Goal: Task Accomplishment & Management: Use online tool/utility

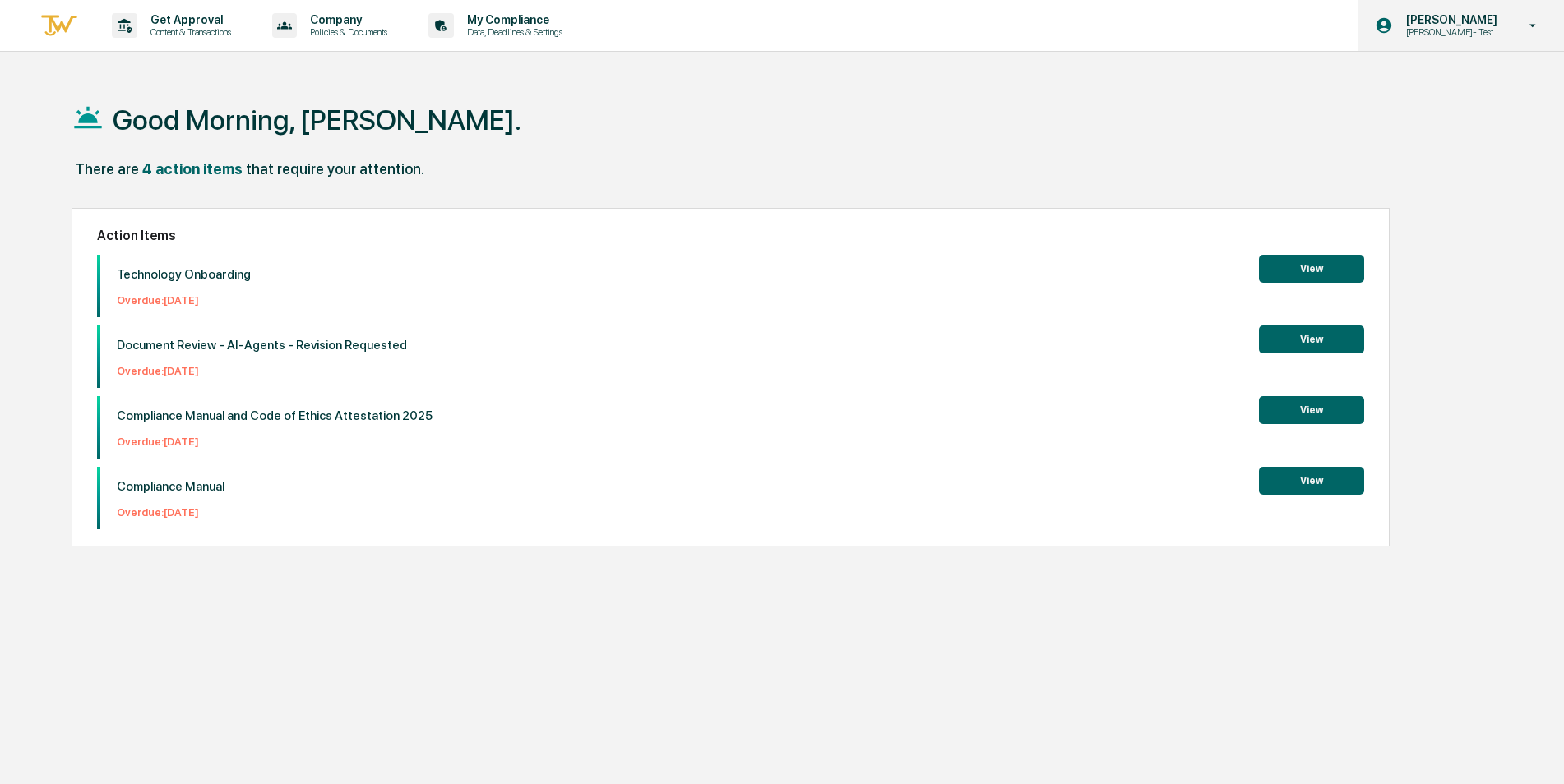
click at [1441, 43] on div "[PERSON_NAME] [PERSON_NAME]- Test" at bounding box center [1461, 26] width 206 height 51
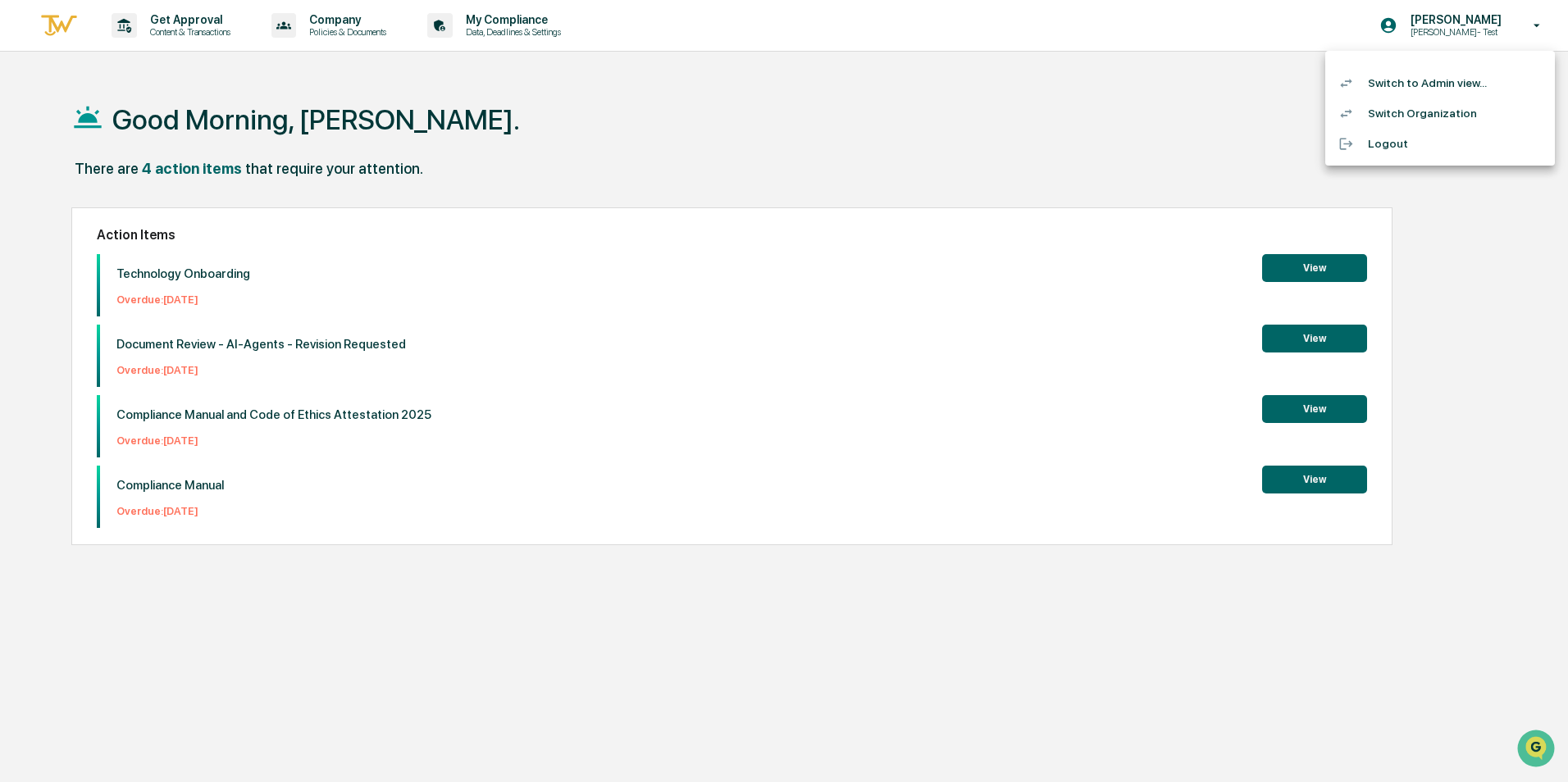
click at [641, 115] on div at bounding box center [784, 391] width 1568 height 782
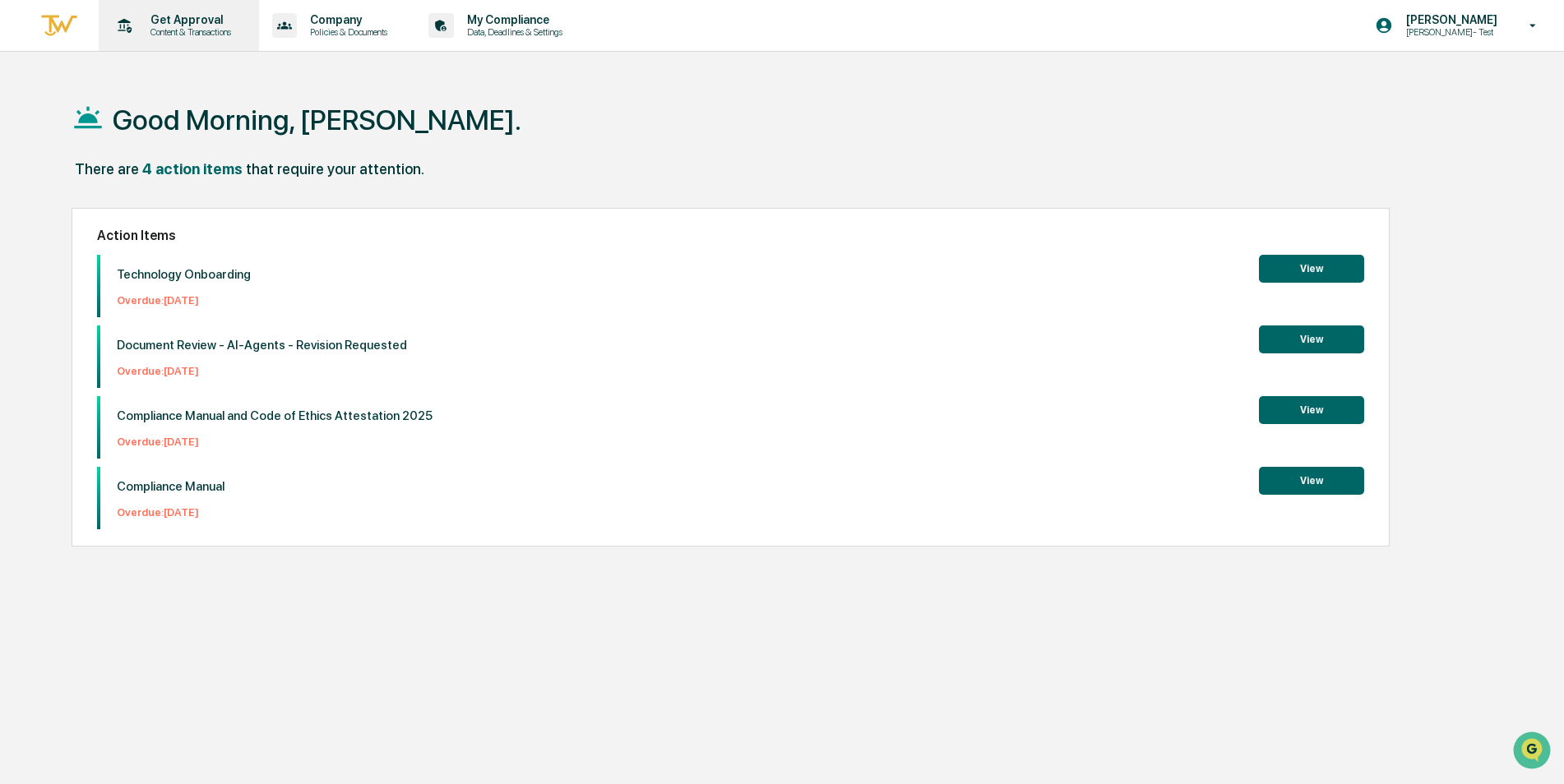
click at [170, 20] on p "Get Approval" at bounding box center [189, 20] width 102 height 13
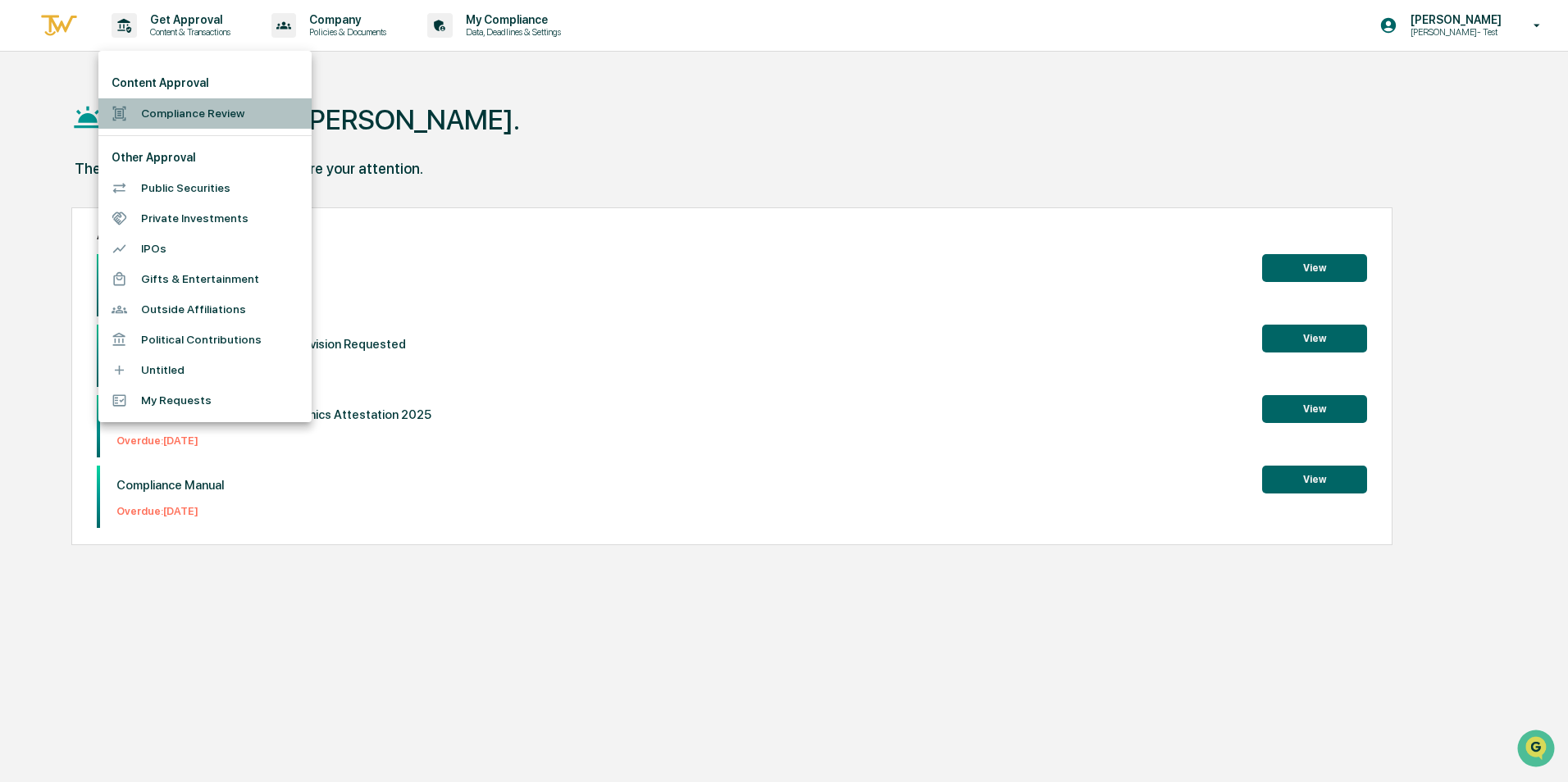
click at [177, 116] on li "Compliance Review" at bounding box center [205, 113] width 213 height 30
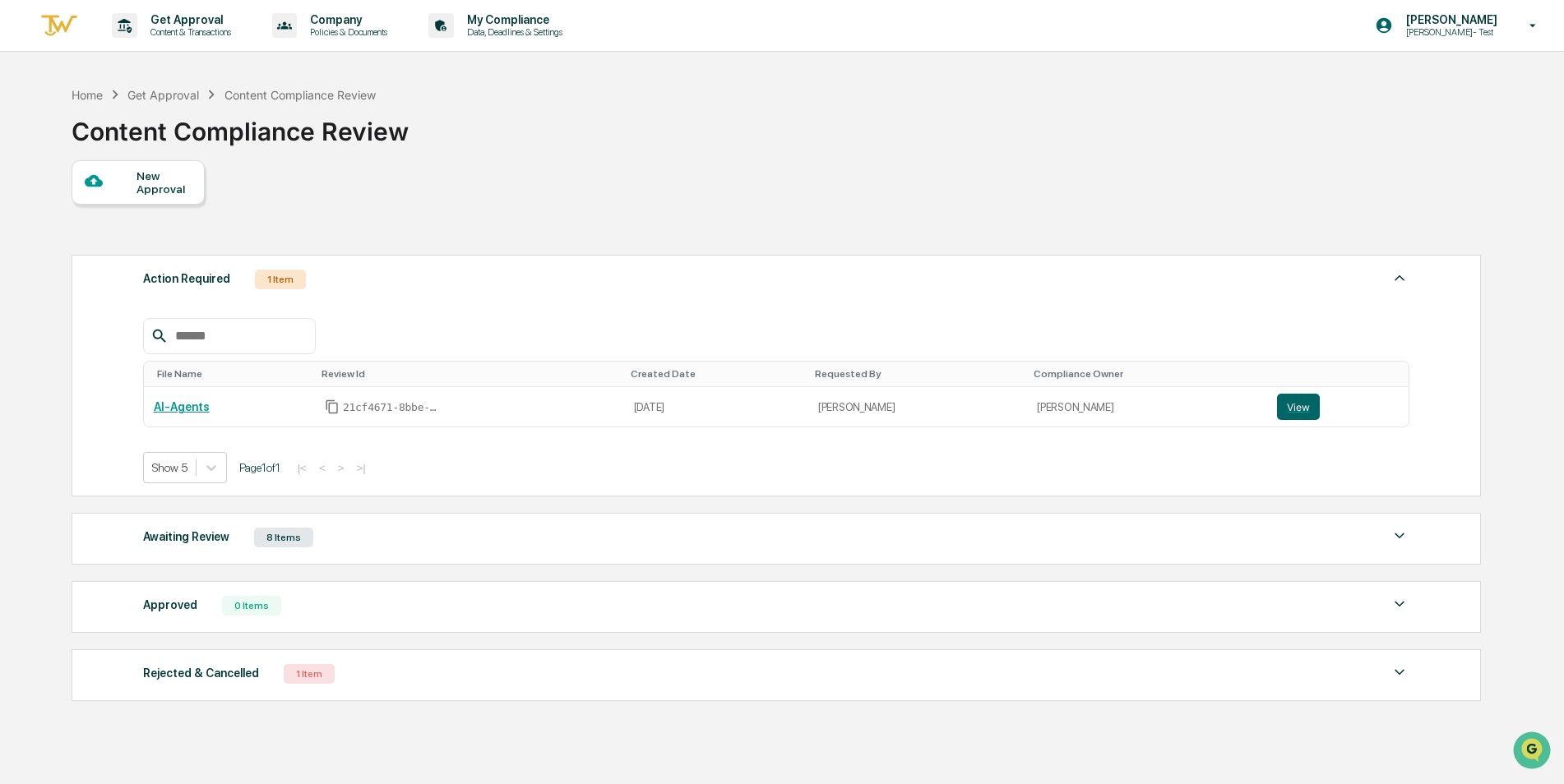
click at [164, 180] on div "New Approval" at bounding box center [164, 183] width 55 height 26
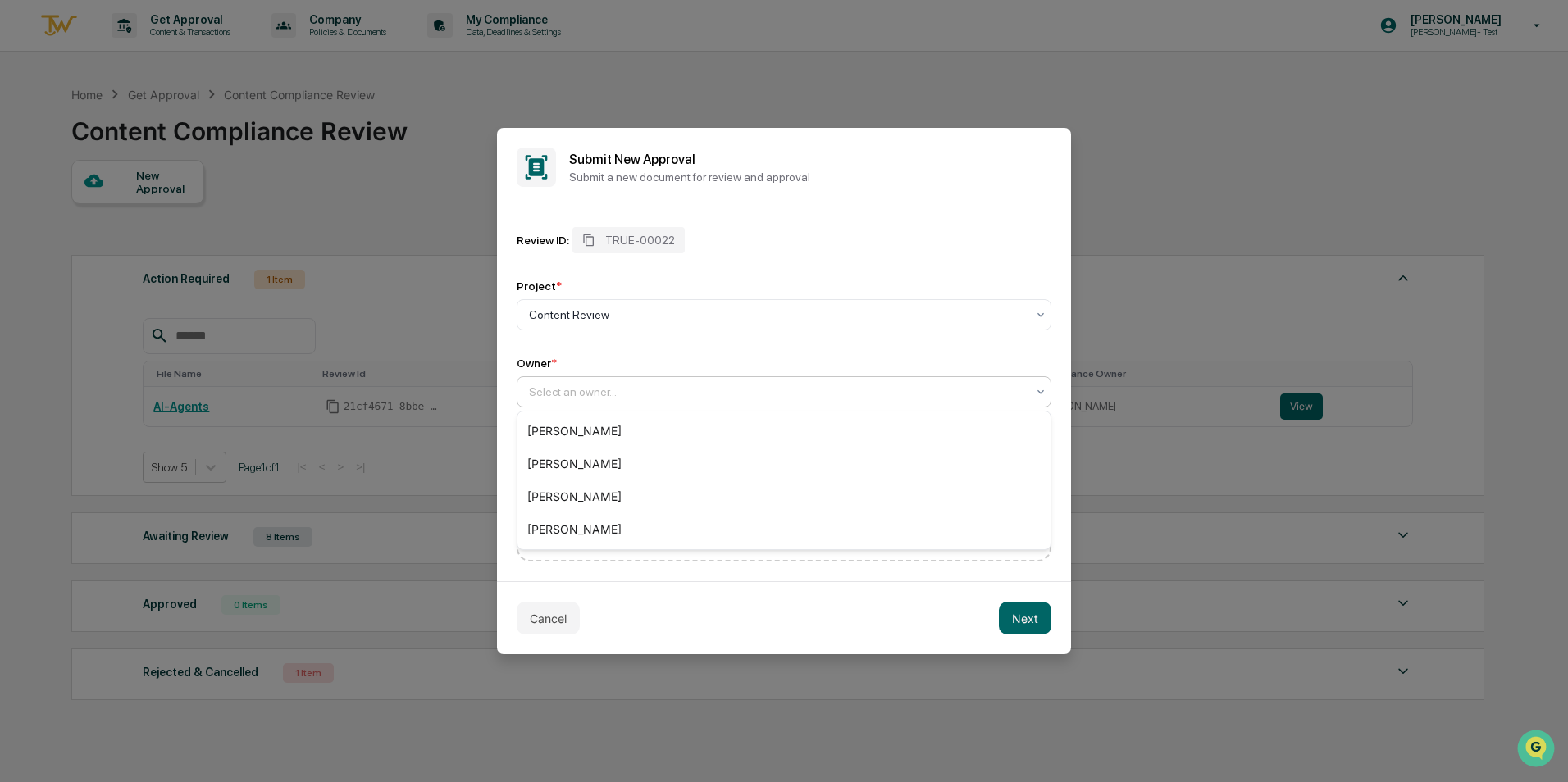
click at [914, 395] on div at bounding box center [777, 391] width 497 height 16
click at [580, 428] on div "[PERSON_NAME]" at bounding box center [783, 431] width 533 height 33
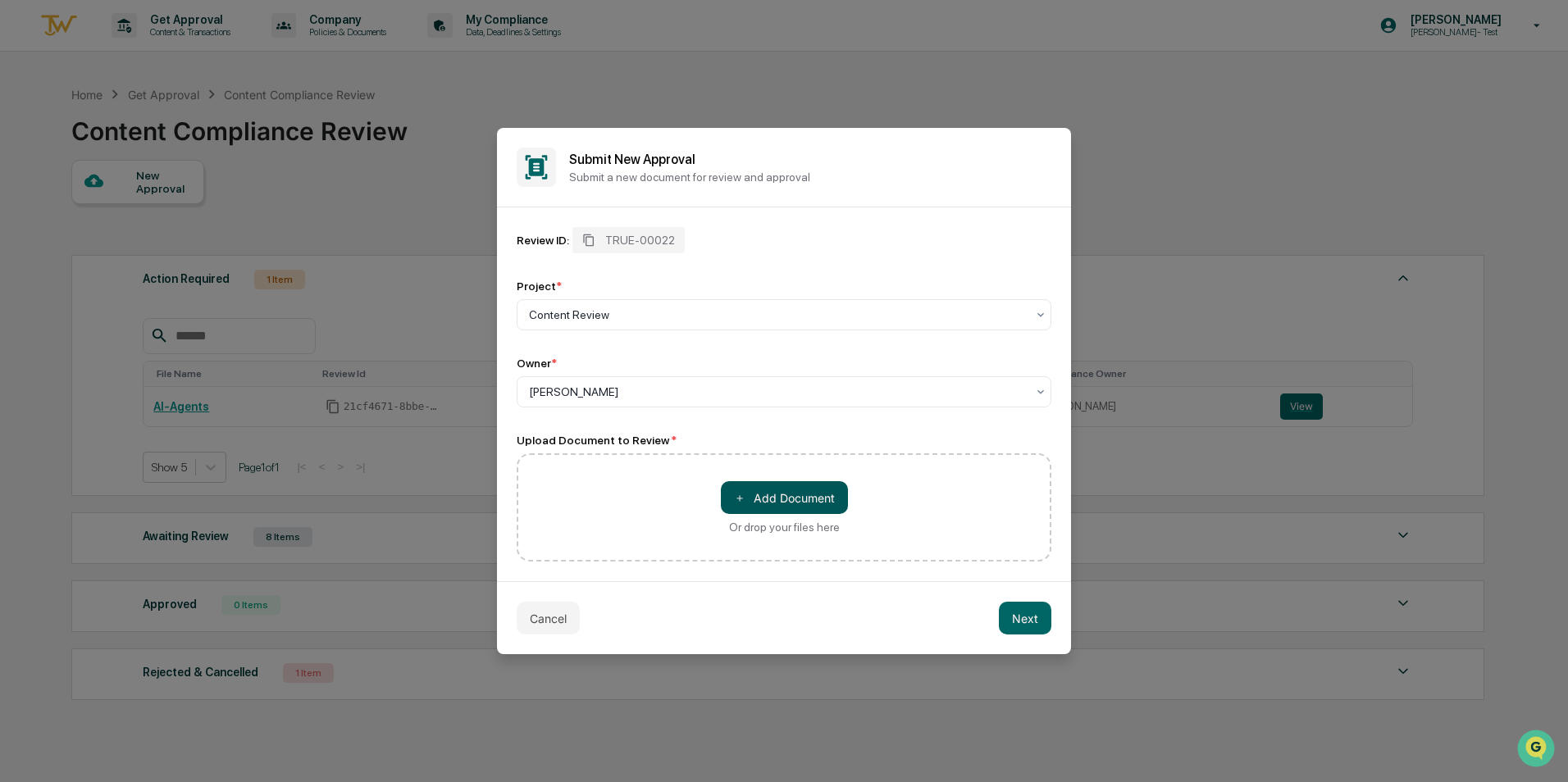
click at [781, 491] on button "＋ Add Document" at bounding box center [784, 497] width 127 height 33
click at [553, 613] on button "Cancel" at bounding box center [548, 618] width 63 height 33
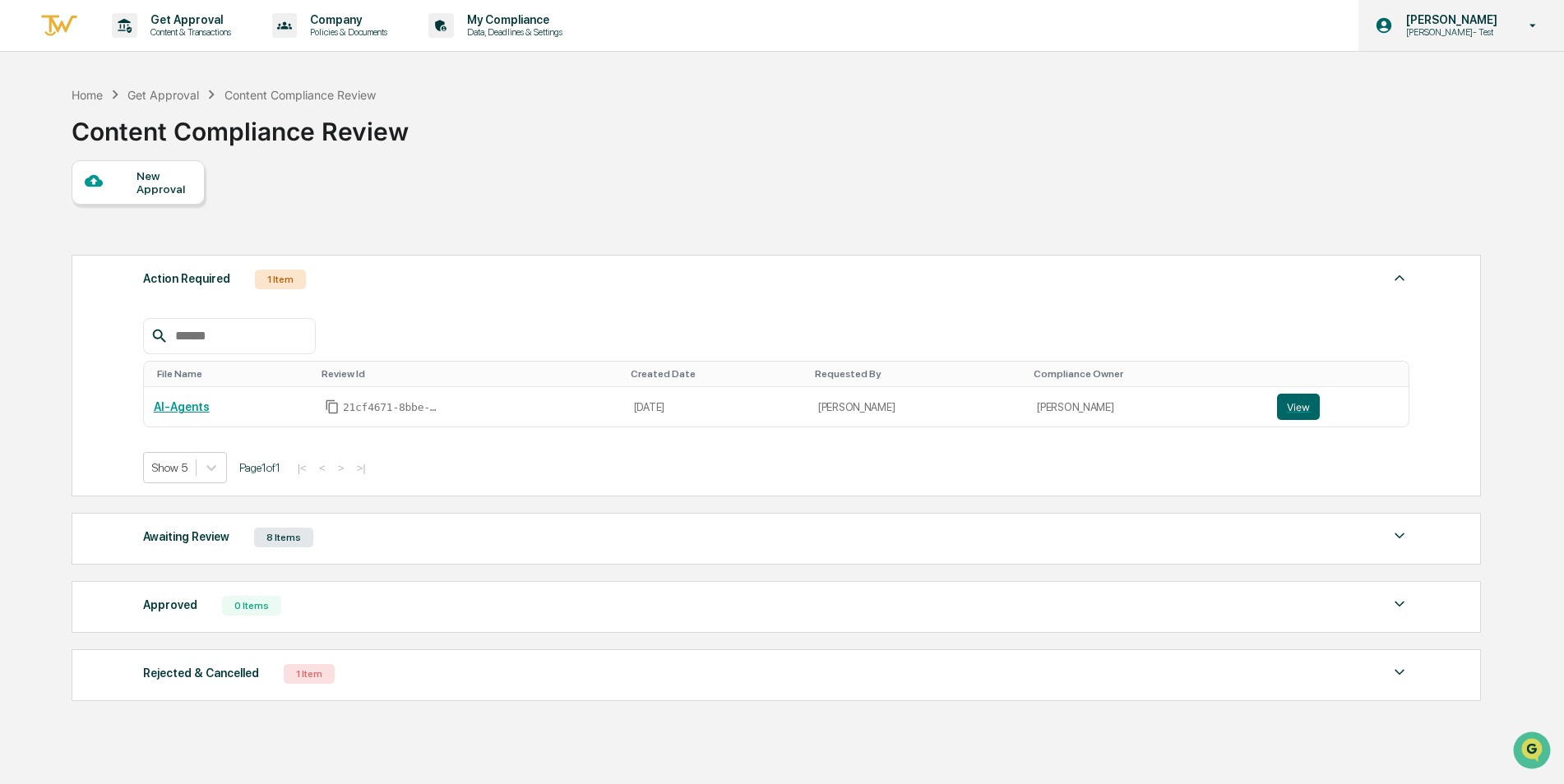
click at [1442, 32] on p "Caroline- Test" at bounding box center [1449, 32] width 113 height 12
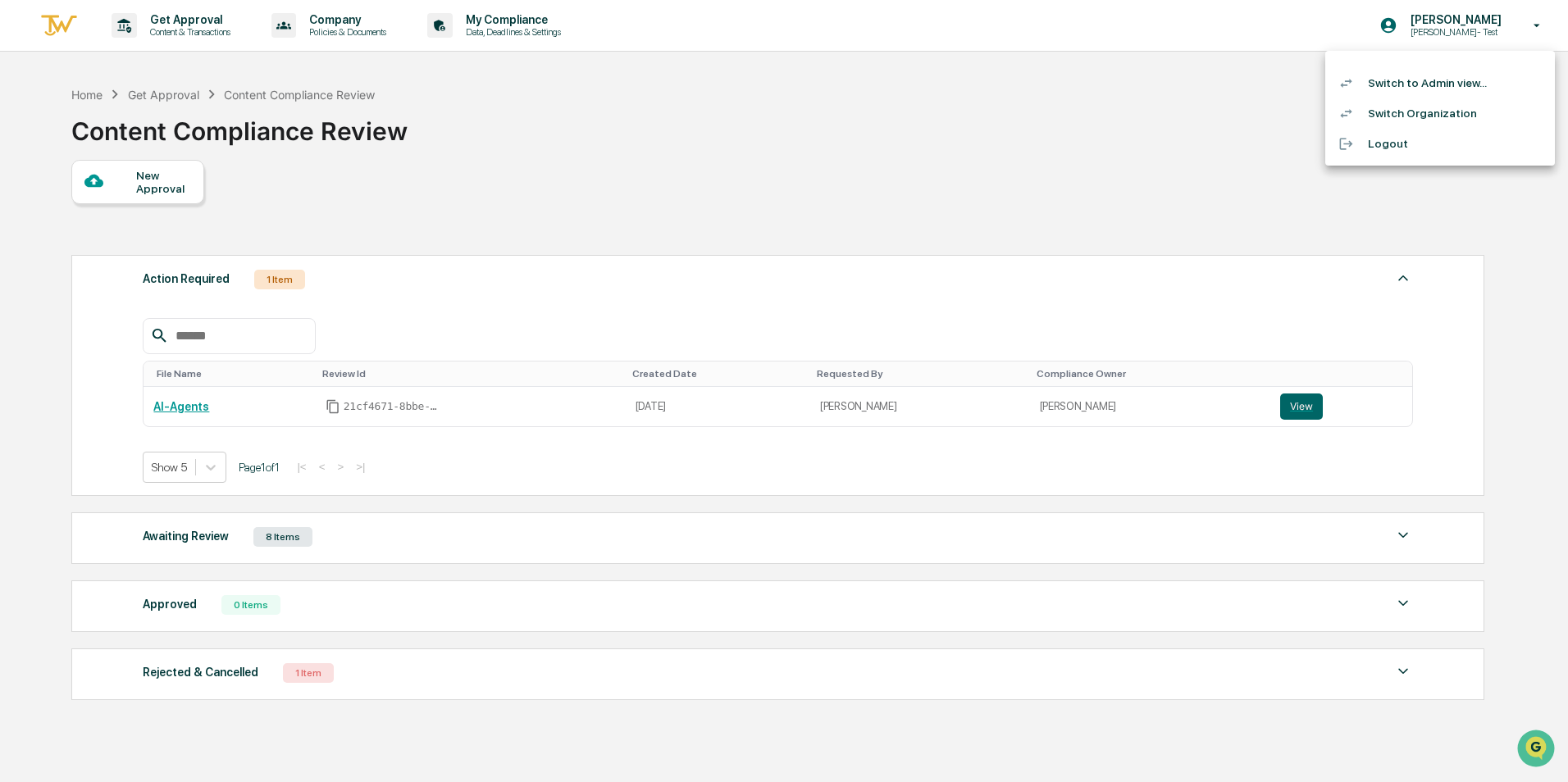
click at [1436, 80] on li "Switch to Admin view..." at bounding box center [1440, 83] width 230 height 30
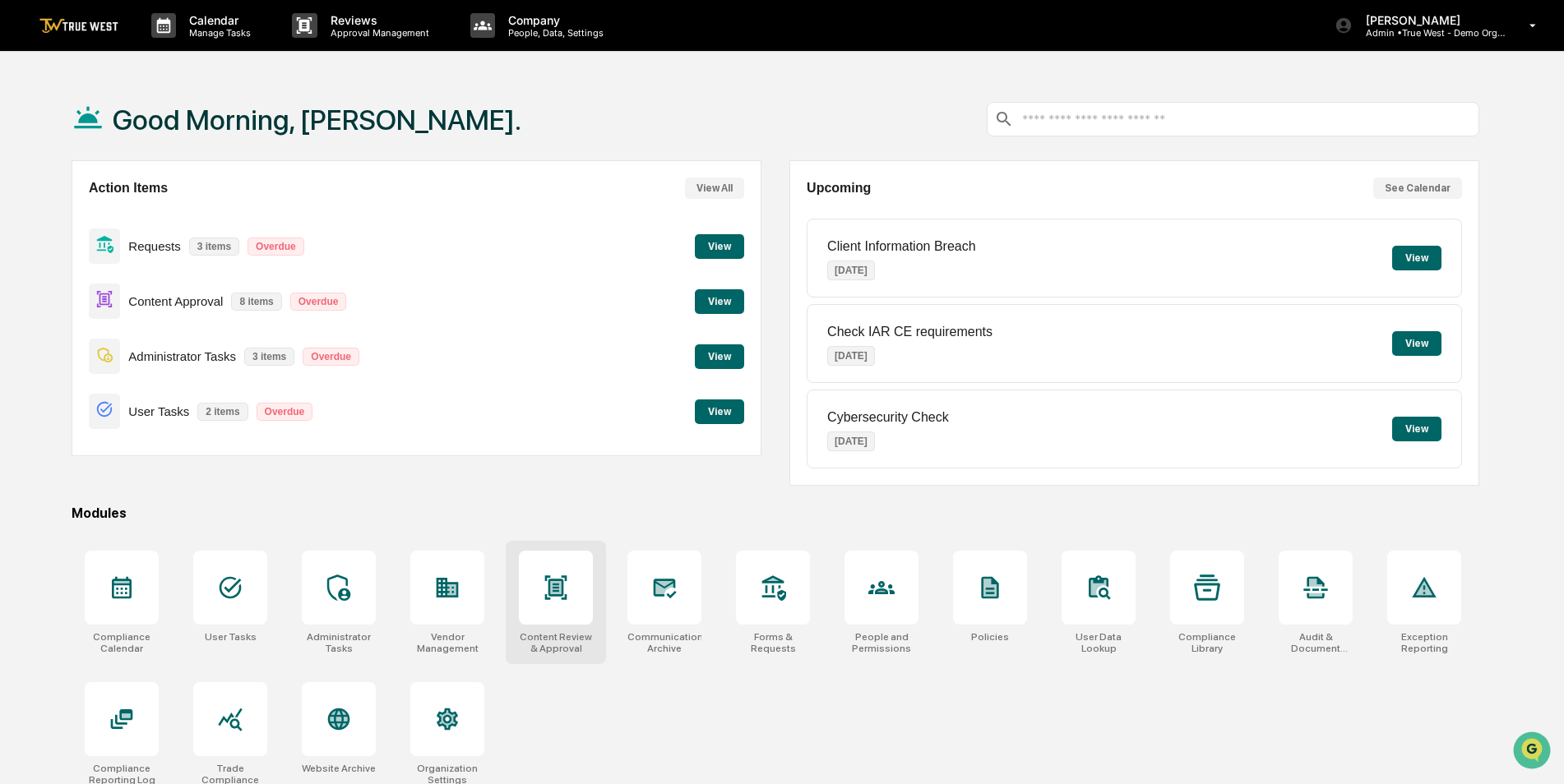
click at [556, 599] on icon at bounding box center [556, 587] width 26 height 26
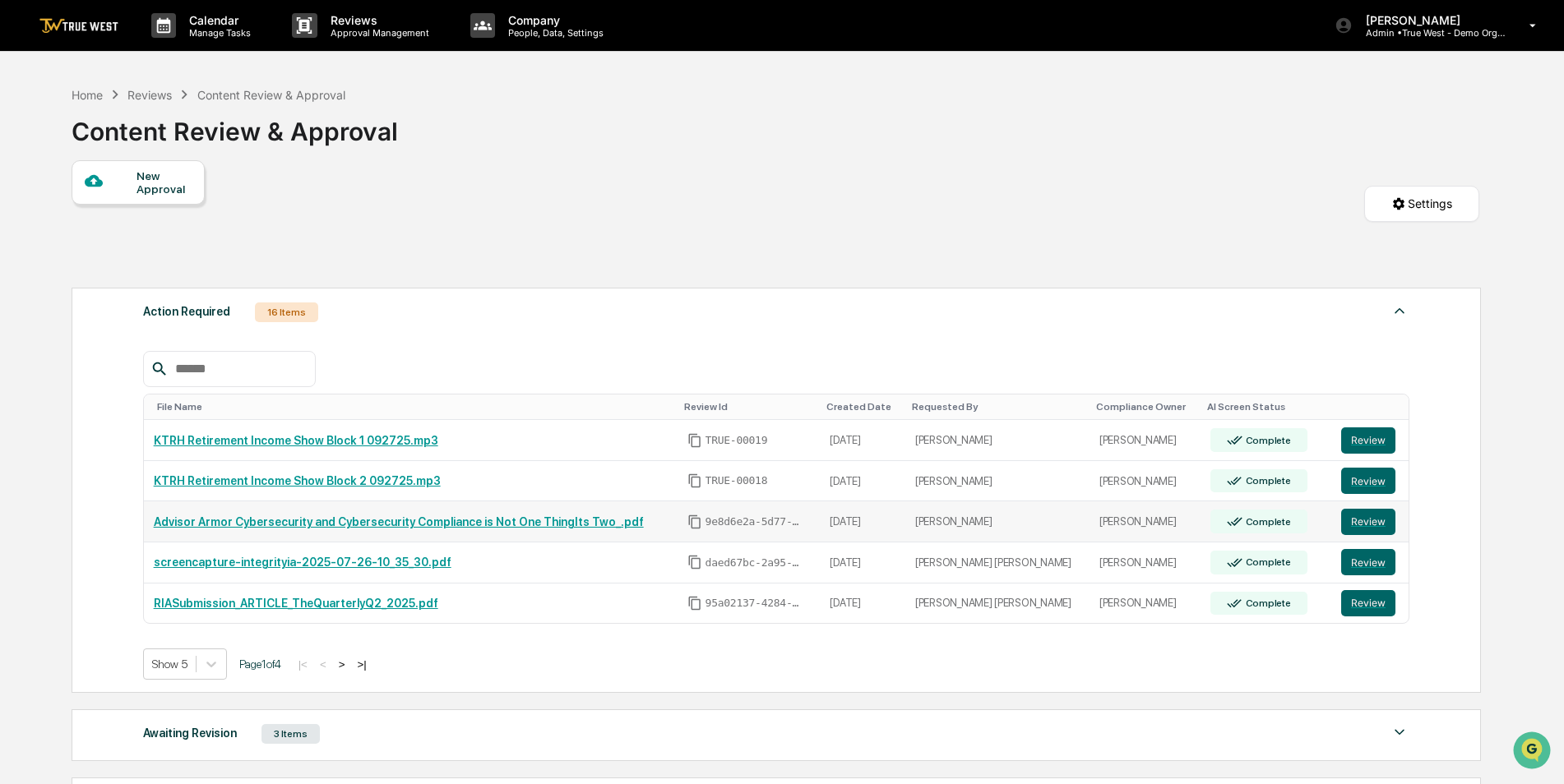
click at [389, 519] on link "Advisor Armor Cybersecurity and Cybersecurity Compliance is Not One ThingIts Tw…" at bounding box center [398, 522] width 490 height 13
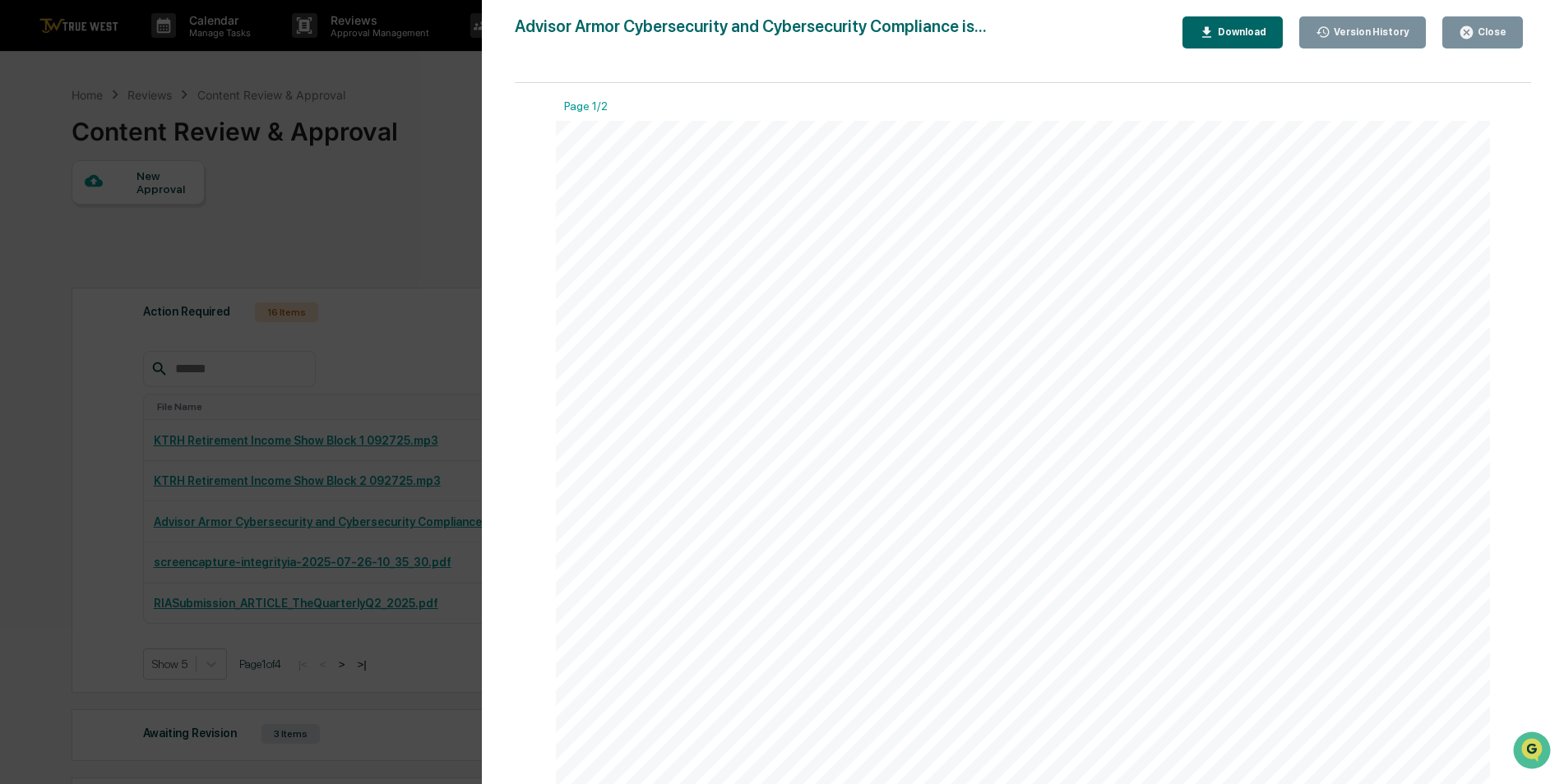
click at [365, 205] on div "Version History 08/01/2025, 01:06 PM Caroline Iannucci Advisor Armor Cybersecur…" at bounding box center [782, 392] width 1564 height 784
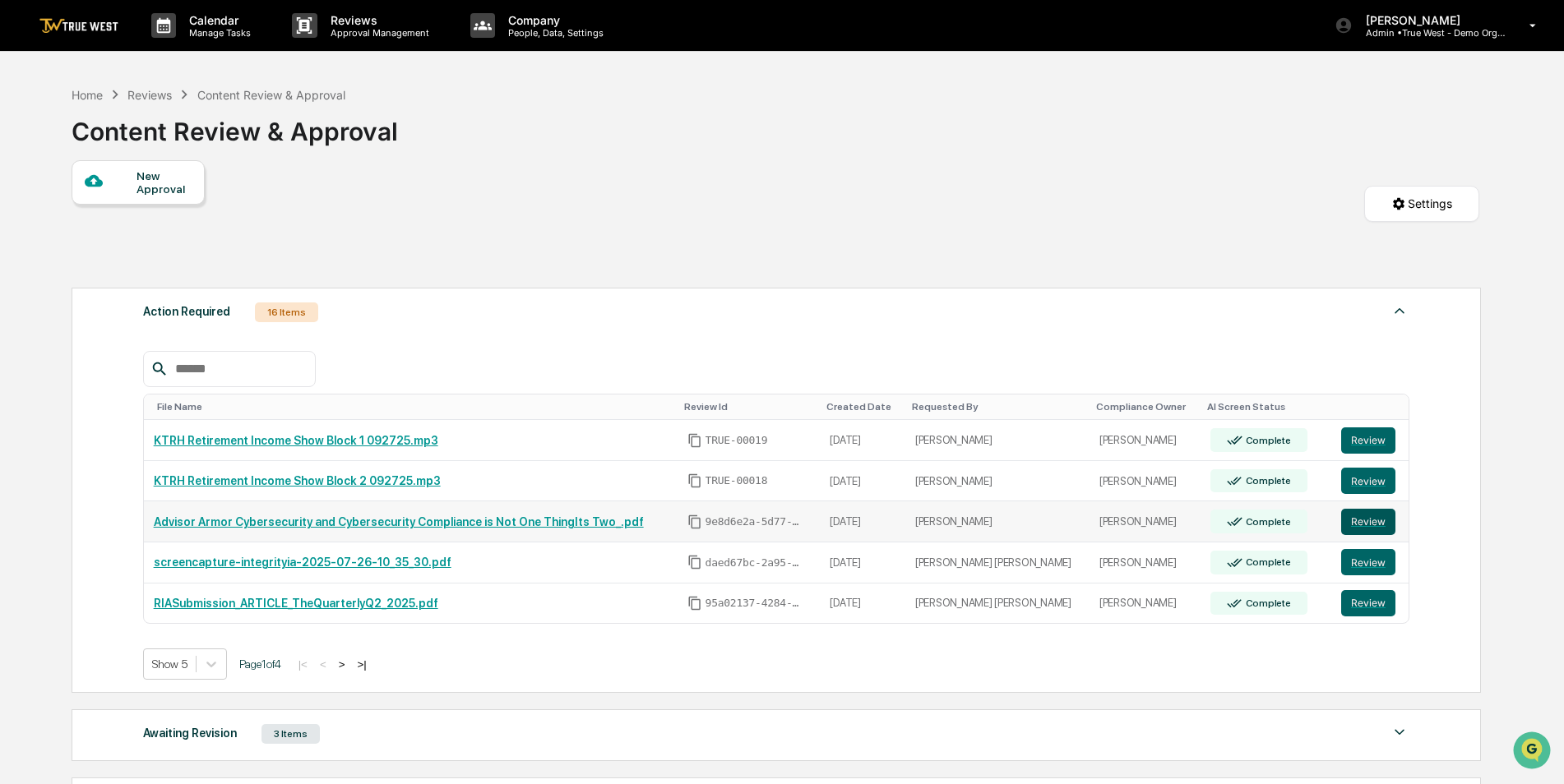
click at [1341, 518] on button "Review" at bounding box center [1368, 522] width 54 height 26
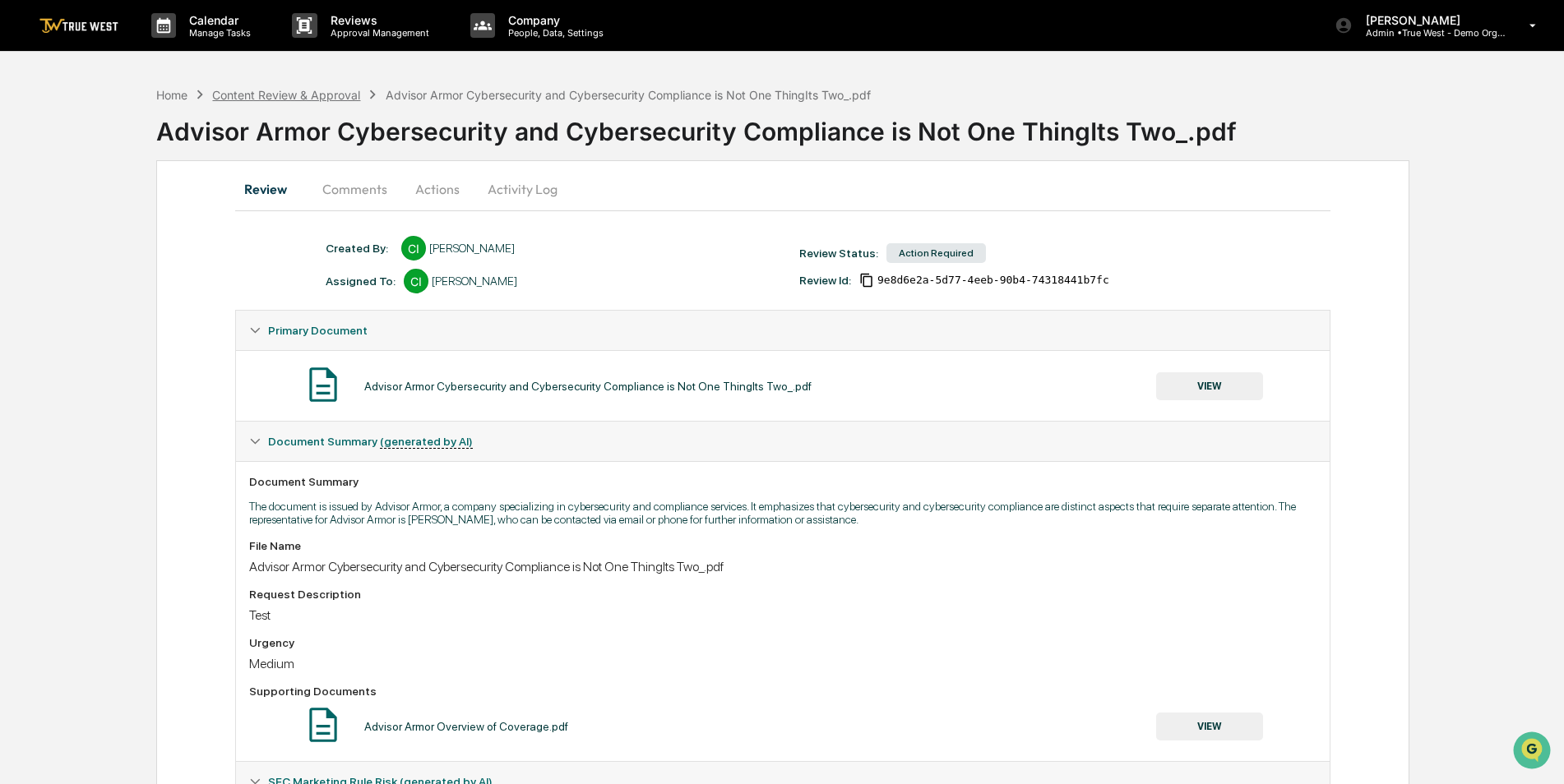
click at [295, 90] on div "Content Review & Approval" at bounding box center [286, 95] width 148 height 14
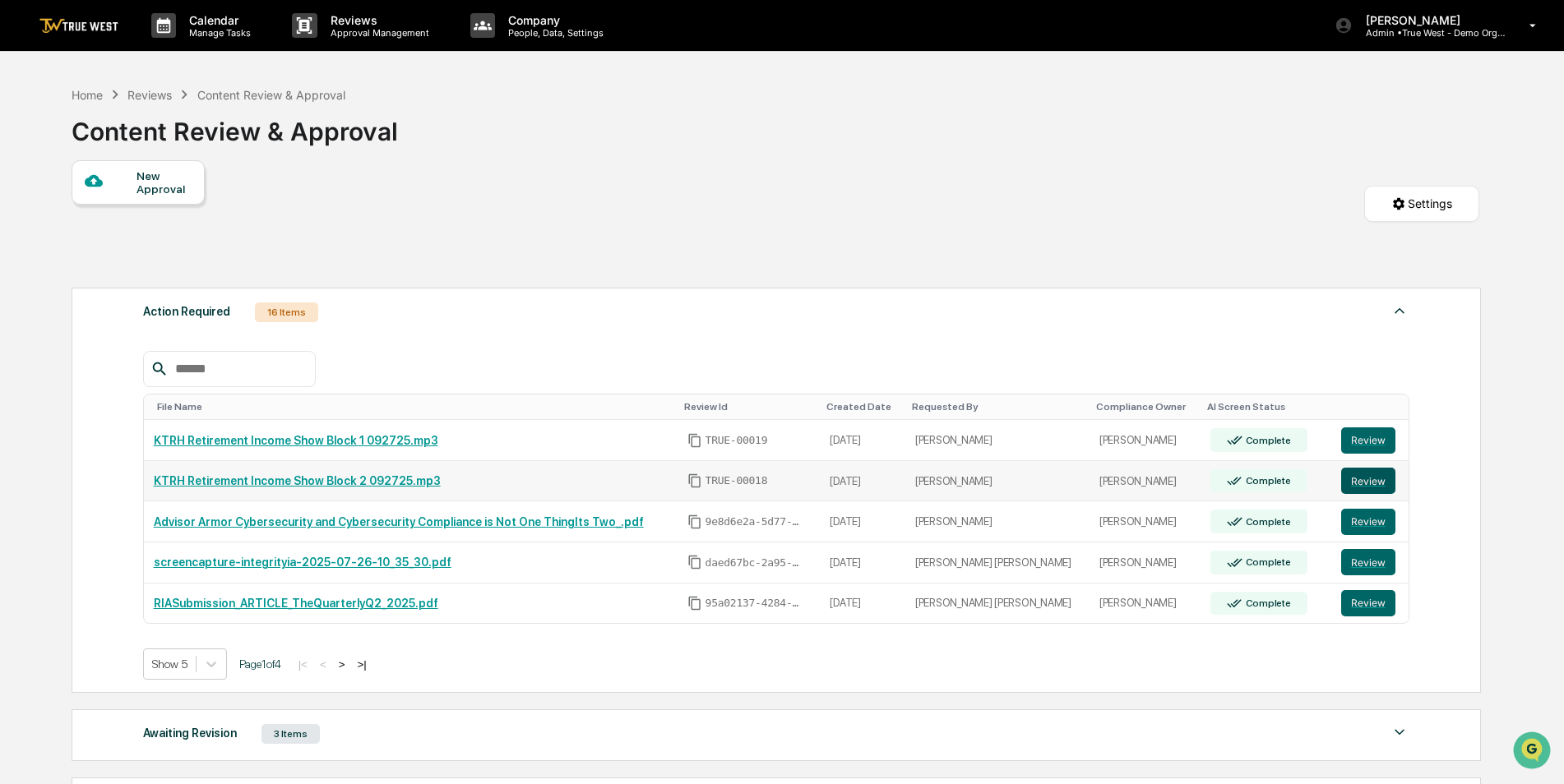
click at [1366, 484] on button "Review" at bounding box center [1368, 480] width 54 height 26
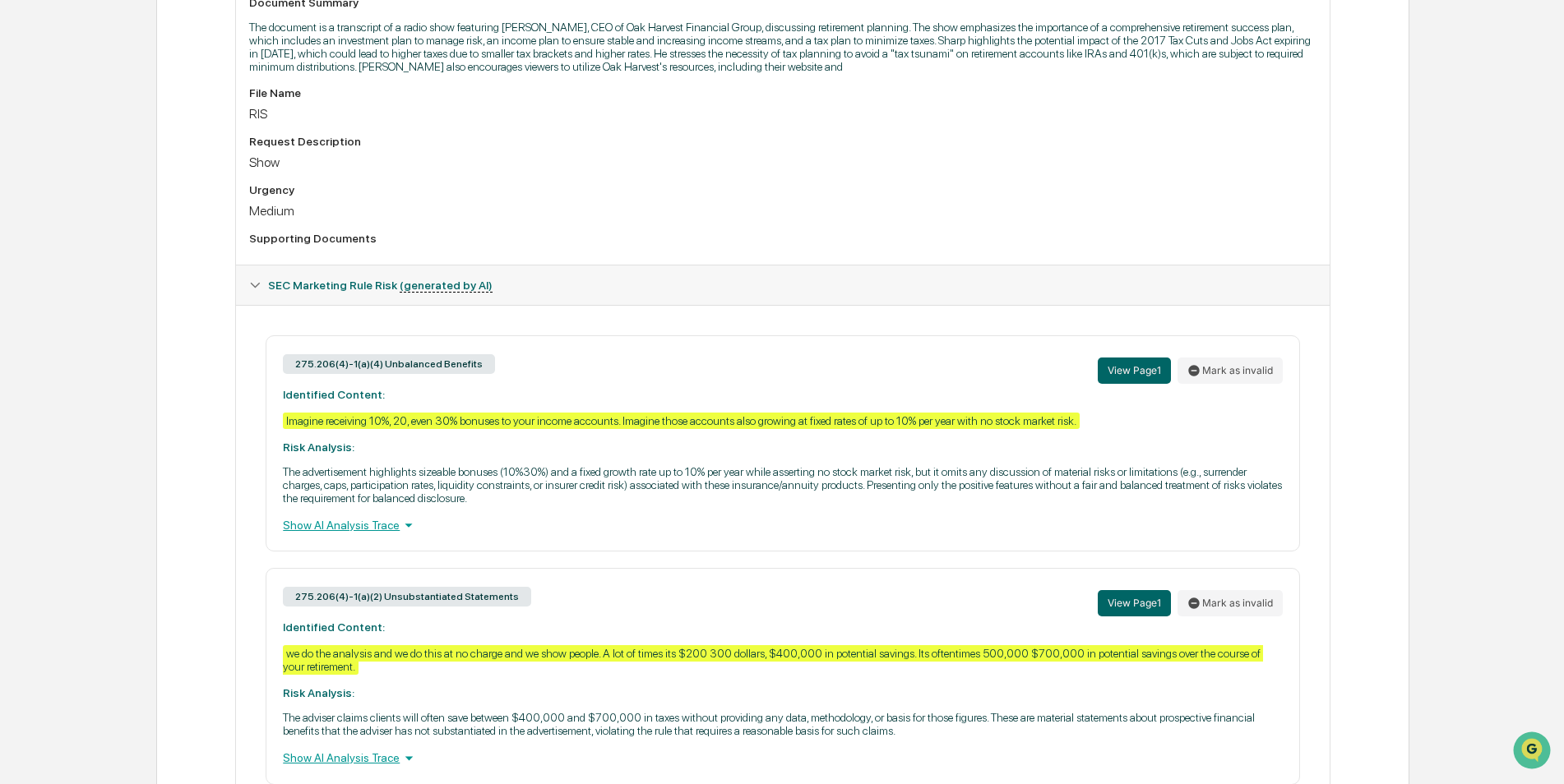
scroll to position [607, 0]
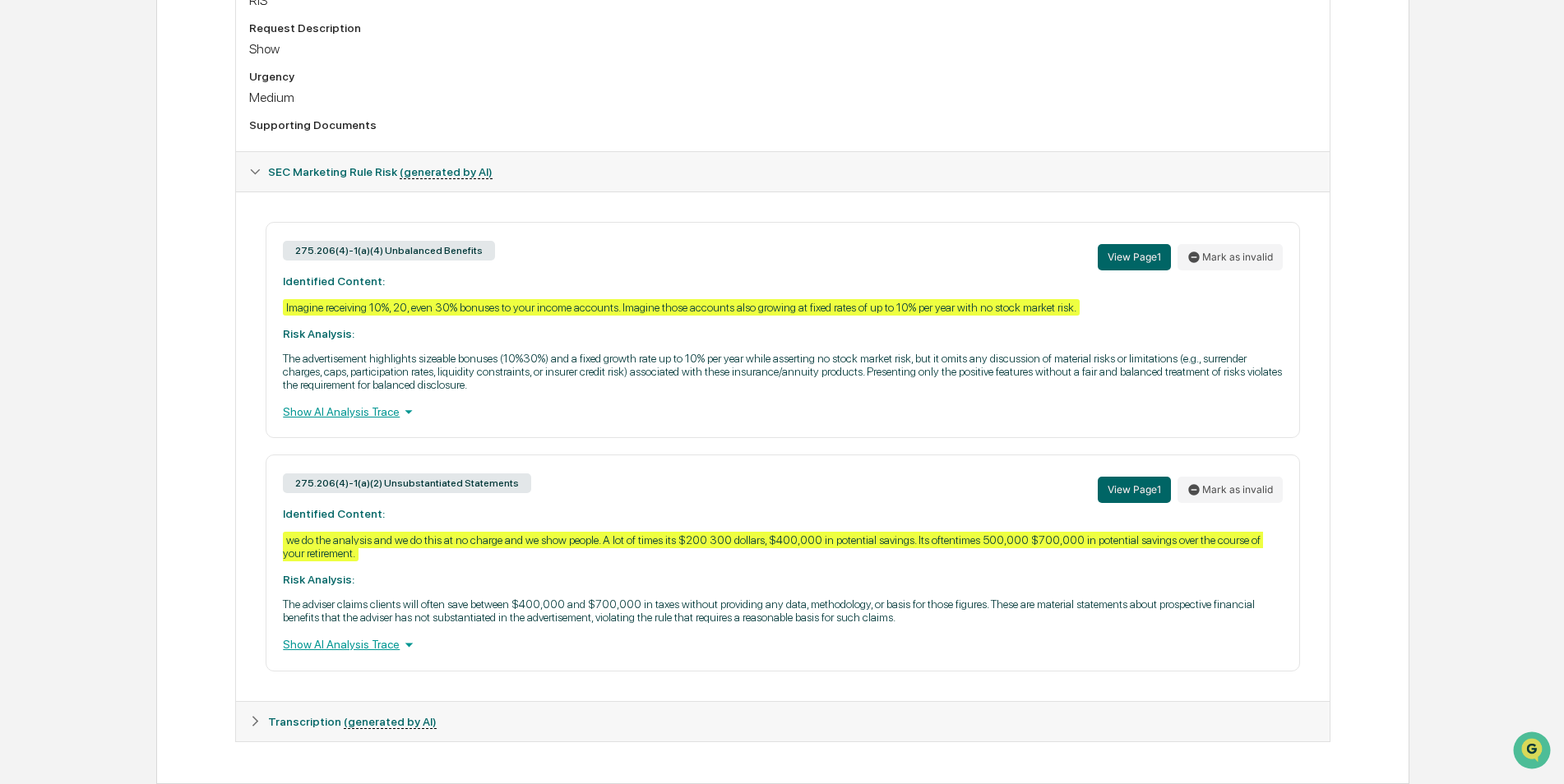
click at [399, 651] on icon at bounding box center [408, 644] width 18 height 18
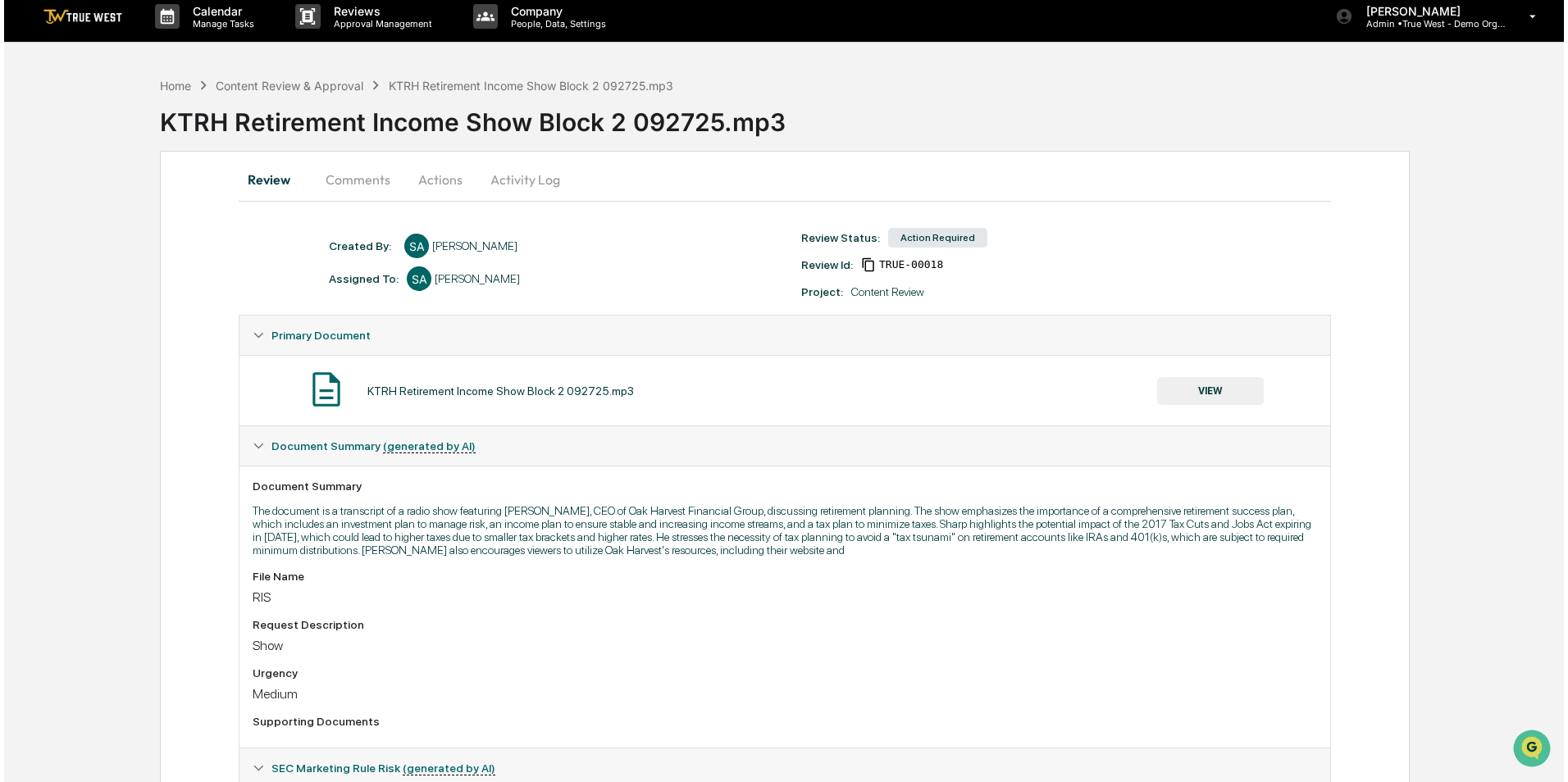
scroll to position [0, 0]
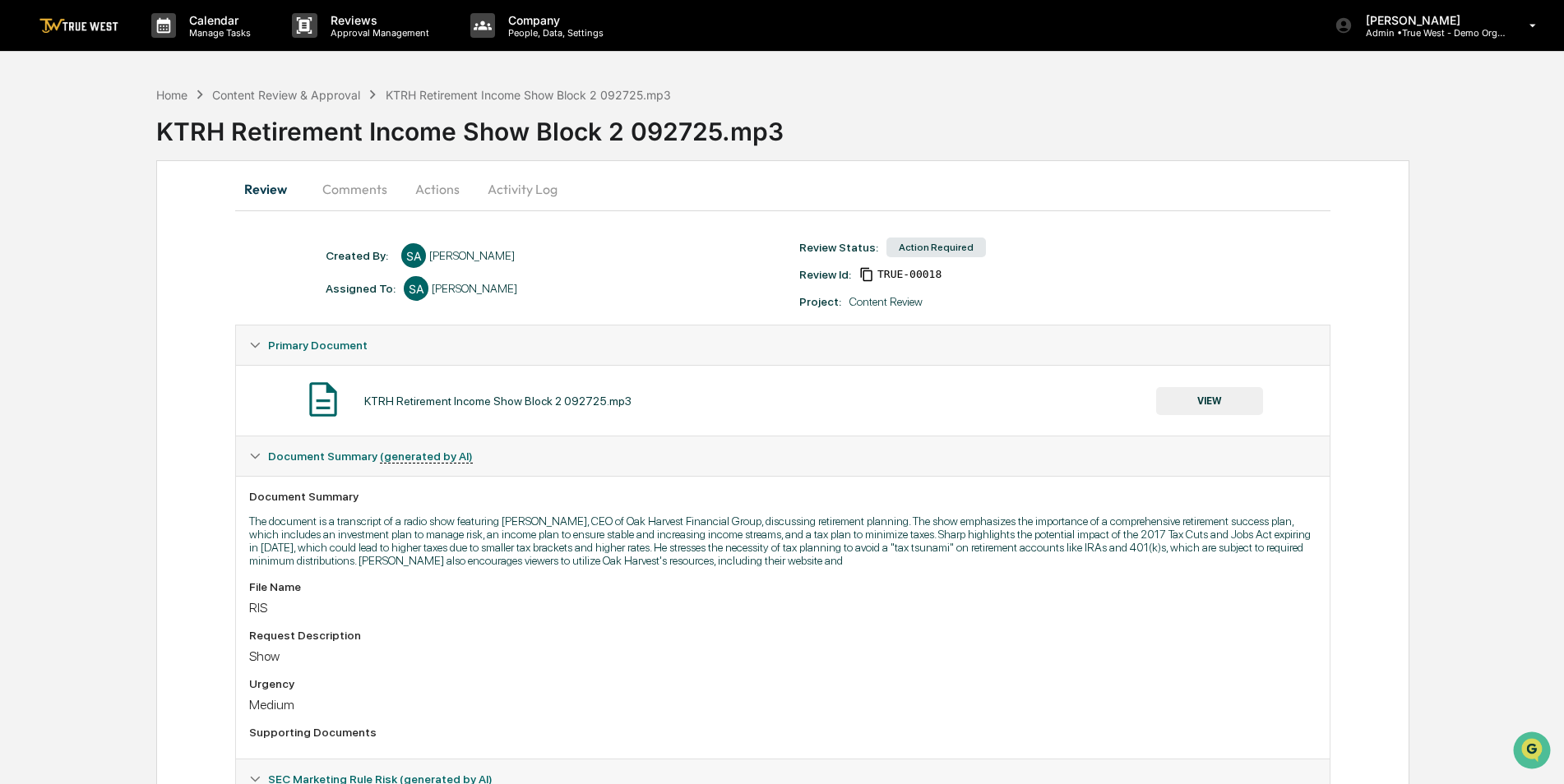
click at [436, 187] on button "Actions" at bounding box center [437, 189] width 74 height 39
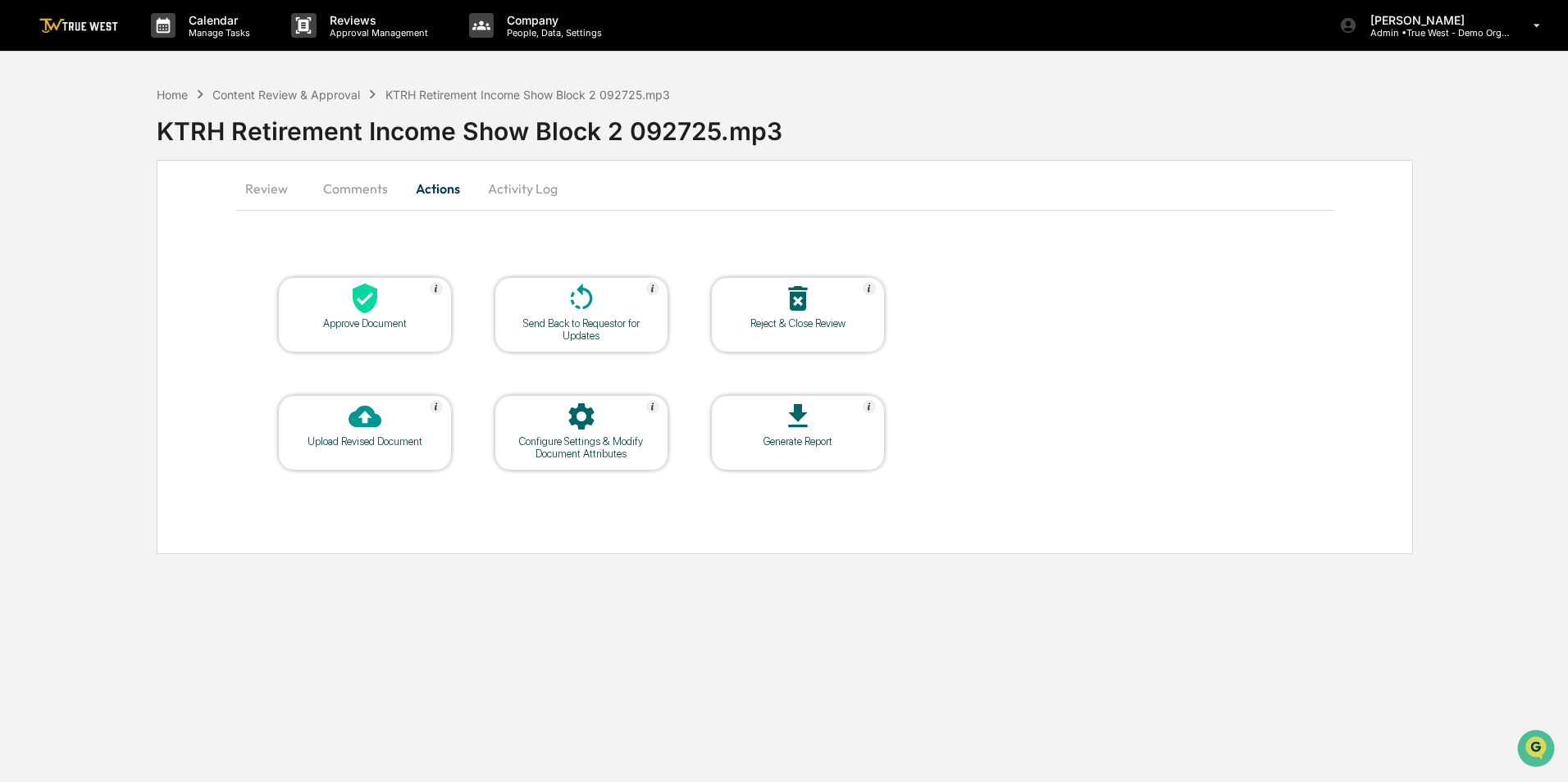
click at [360, 186] on button "Comments" at bounding box center [355, 189] width 91 height 39
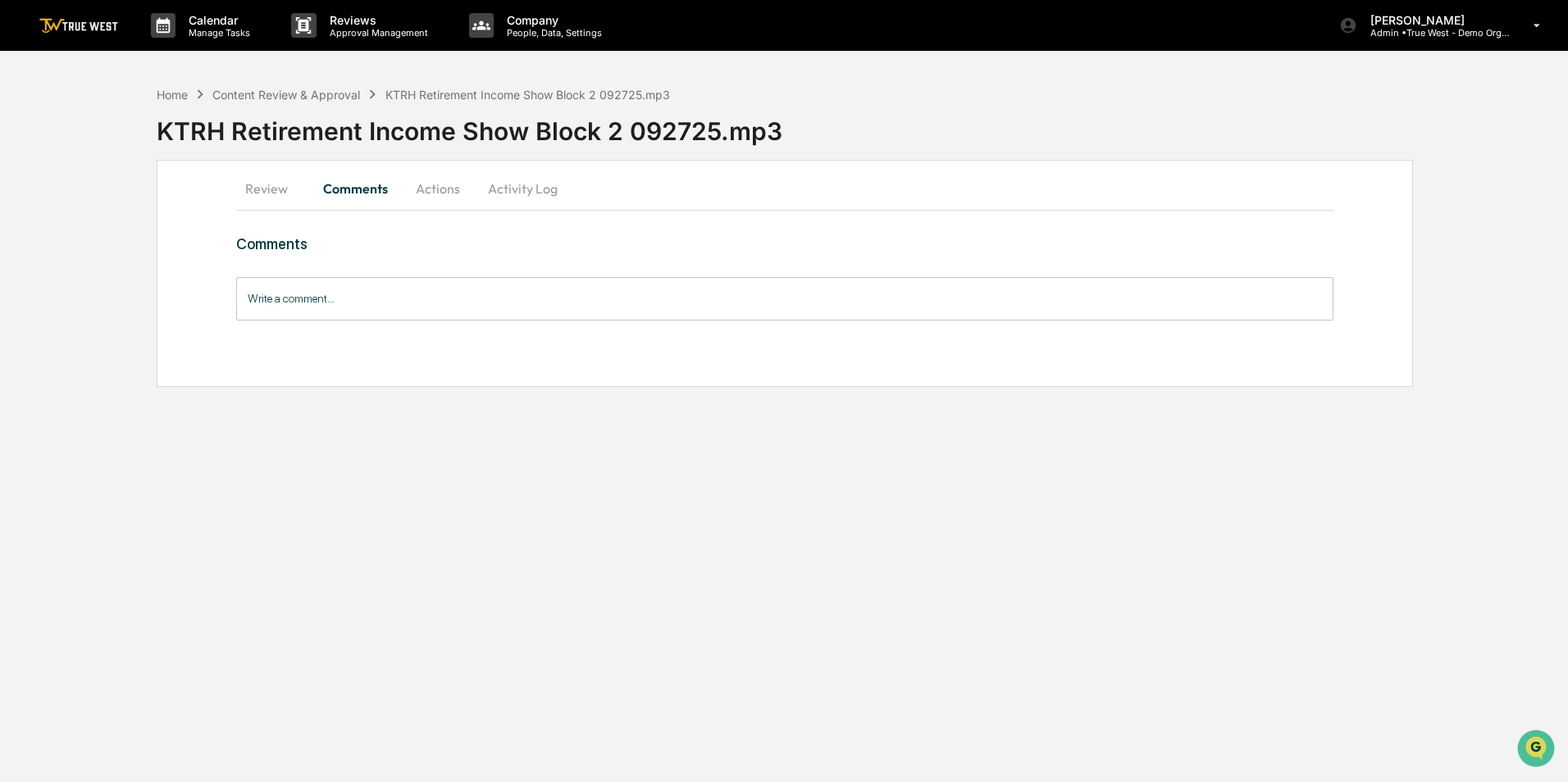
click at [384, 302] on input "Write a comment..." at bounding box center [785, 299] width 1097 height 43
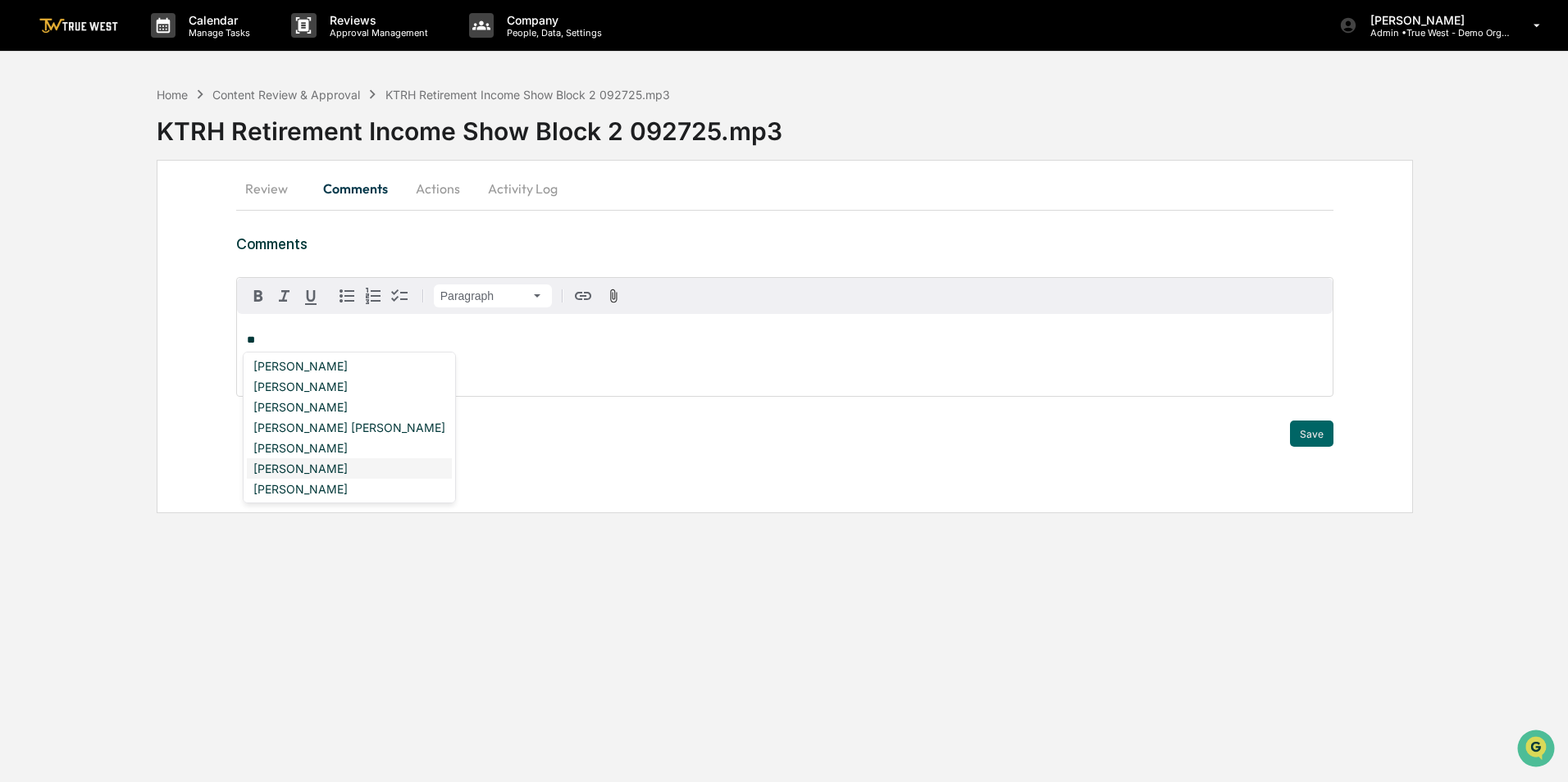
click at [316, 469] on div "[PERSON_NAME]" at bounding box center [350, 468] width 205 height 21
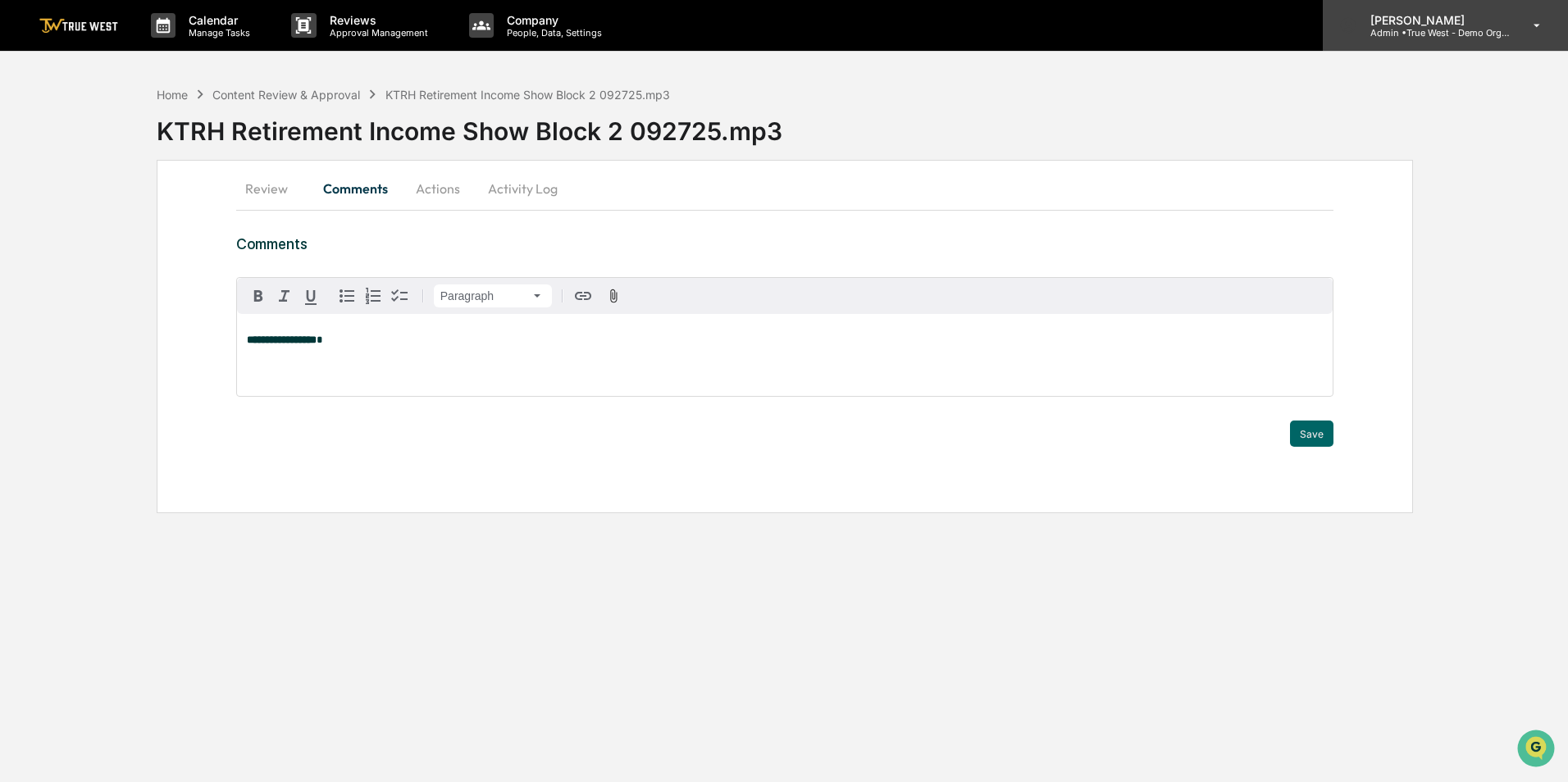
click at [1449, 27] on p "Admin • True West - Demo Organization" at bounding box center [1433, 33] width 153 height 11
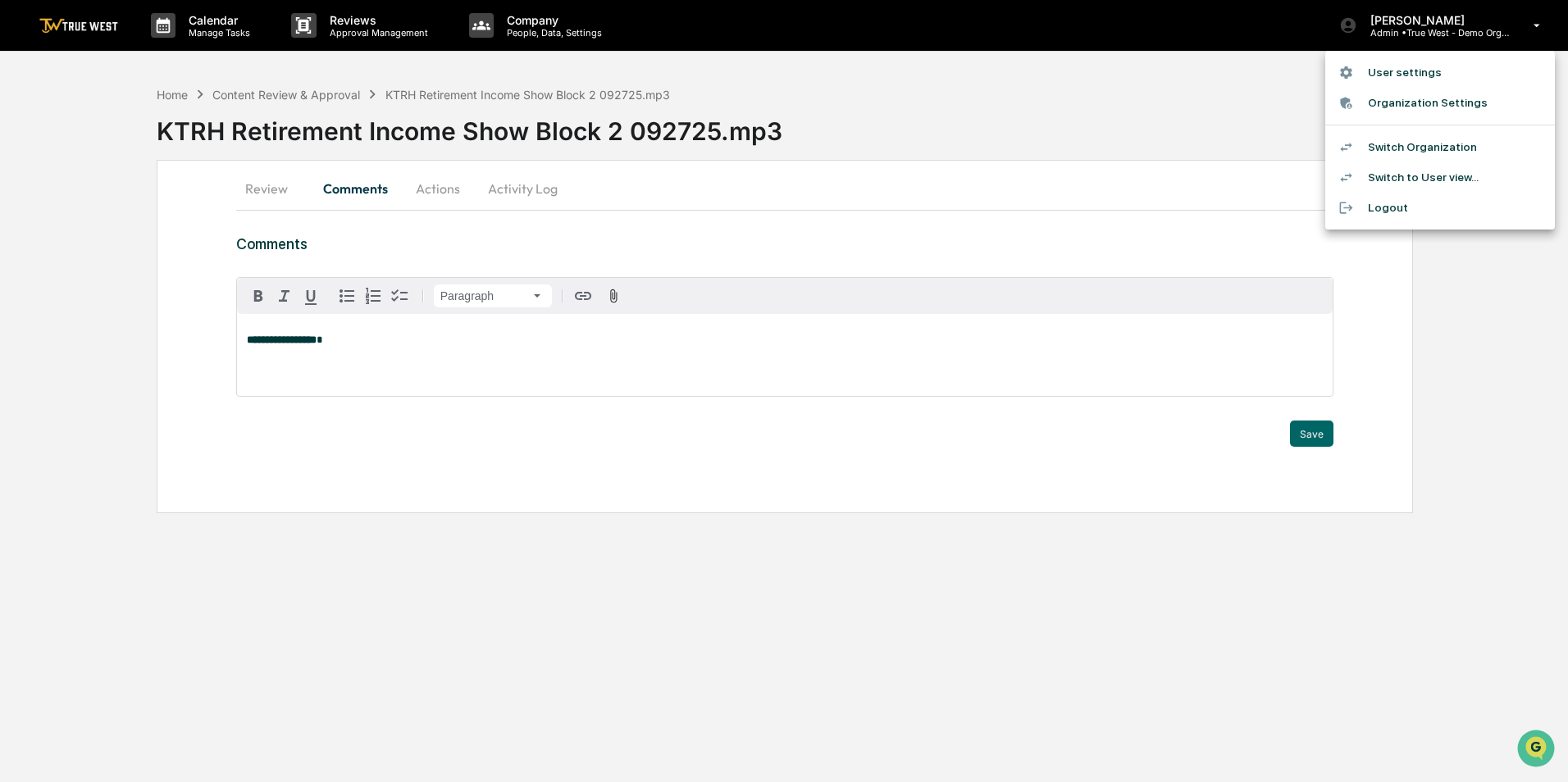
click at [1414, 152] on li "Switch Organization" at bounding box center [1440, 147] width 230 height 30
